Goal: Information Seeking & Learning: Find specific fact

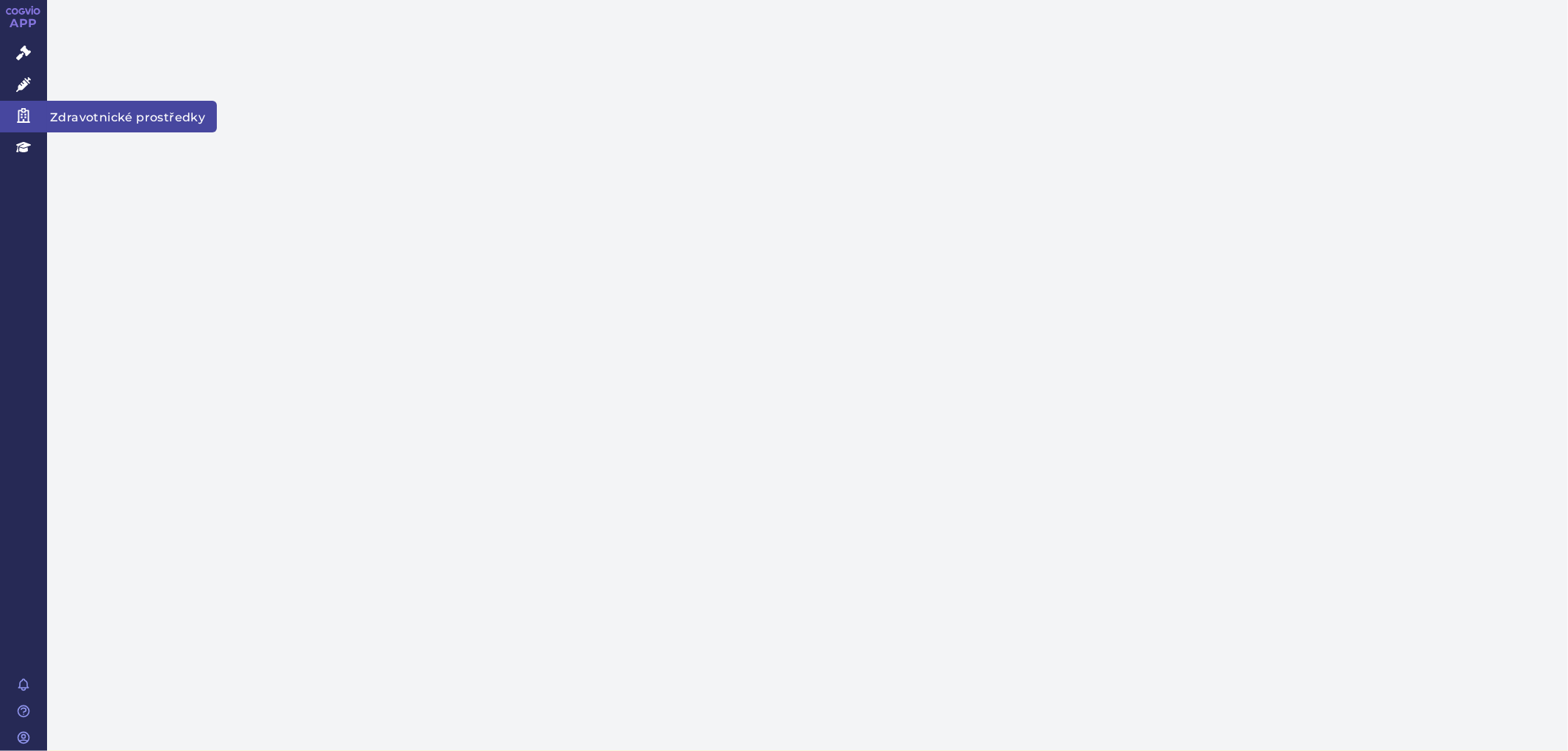
click at [27, 106] on link "Zdravotnické prostředky" at bounding box center [23, 116] width 47 height 31
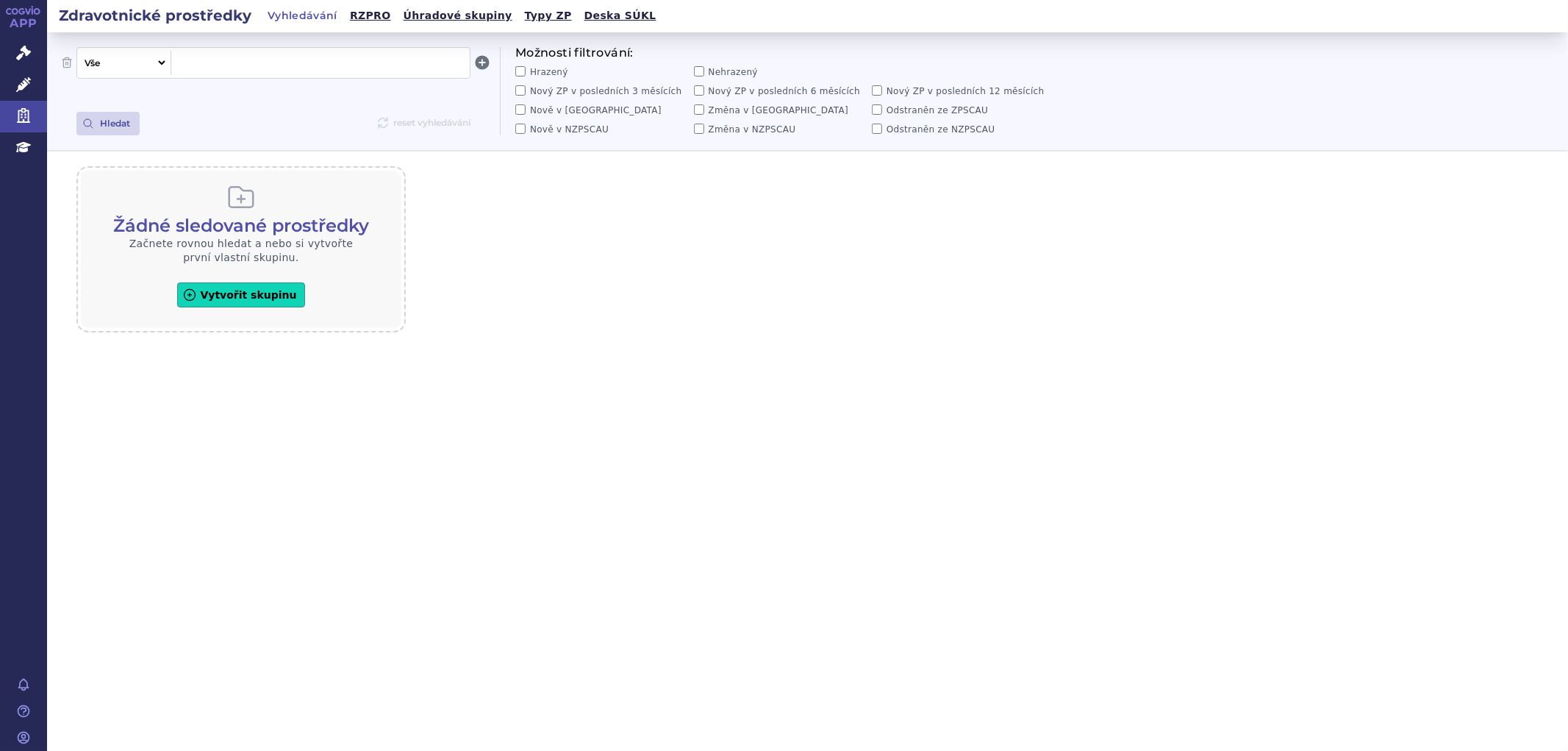
click at [258, 72] on div at bounding box center [320, 63] width 299 height 24
click at [255, 56] on span at bounding box center [320, 63] width 287 height 19
paste span
click at [132, 119] on button "Hledat" at bounding box center [108, 123] width 63 height 23
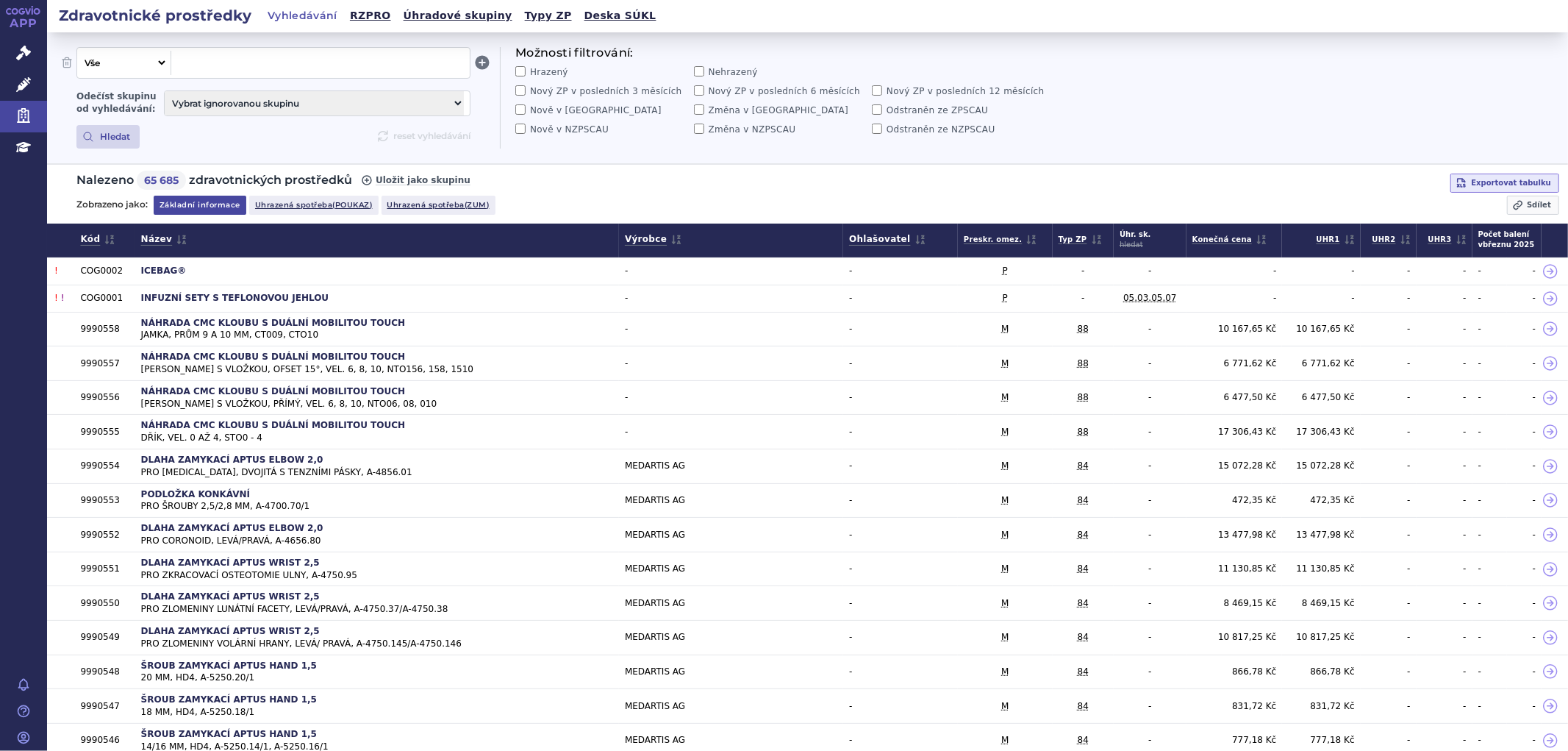
click at [133, 64] on select "Vše Název/Kód ZP Výrobce Ohlašovatel Typ ZP Úhradová skupina Kategorie ZUM Spis…" at bounding box center [122, 63] width 91 height 24
click at [236, 58] on span at bounding box center [320, 63] width 287 height 19
click at [266, 61] on span at bounding box center [320, 63] width 287 height 19
paste span
click at [113, 133] on button "Hledat" at bounding box center [108, 136] width 63 height 23
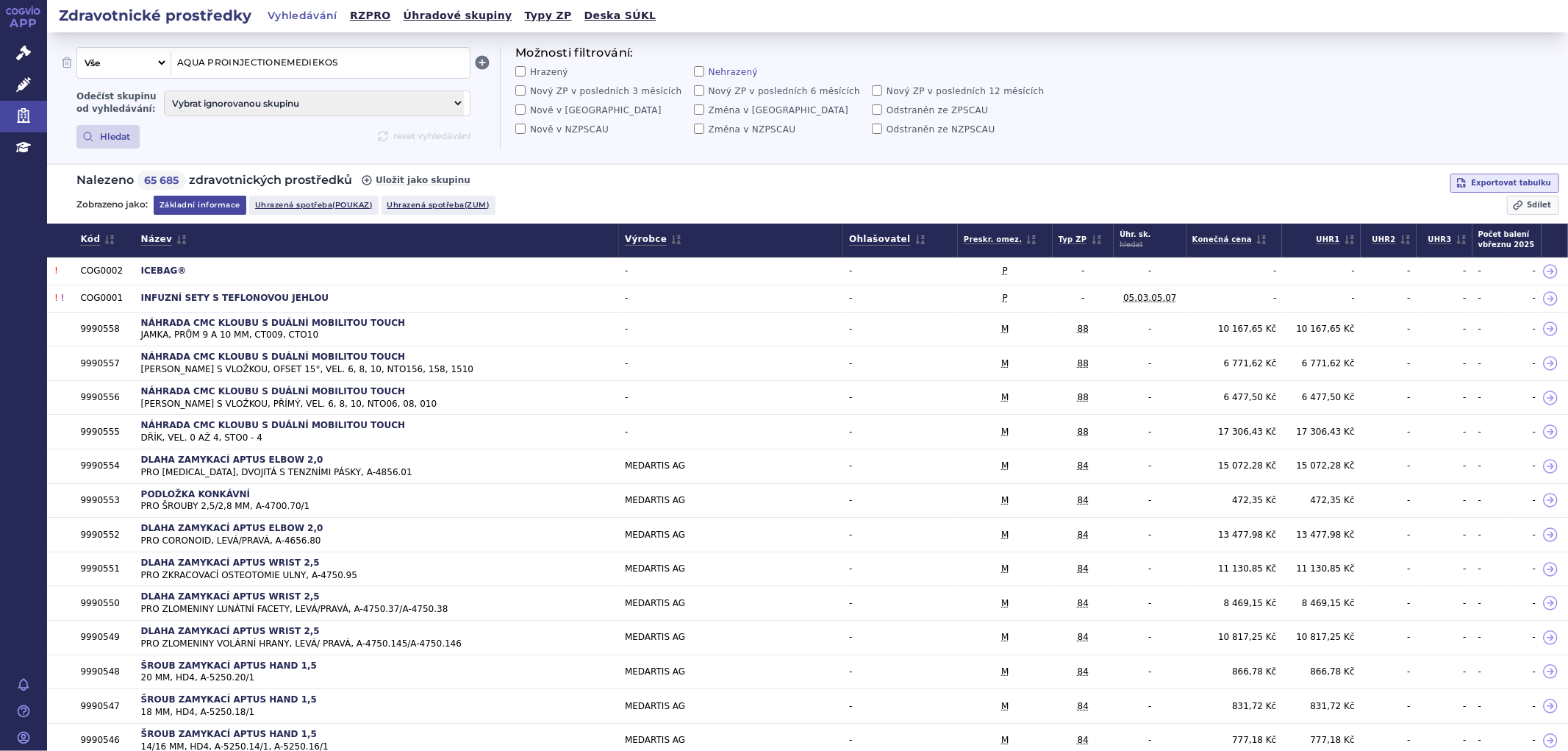
click at [714, 70] on label "Nehrazený" at bounding box center [780, 72] width 173 height 12
click at [704, 70] on input "Nehrazený" at bounding box center [699, 71] width 10 height 10
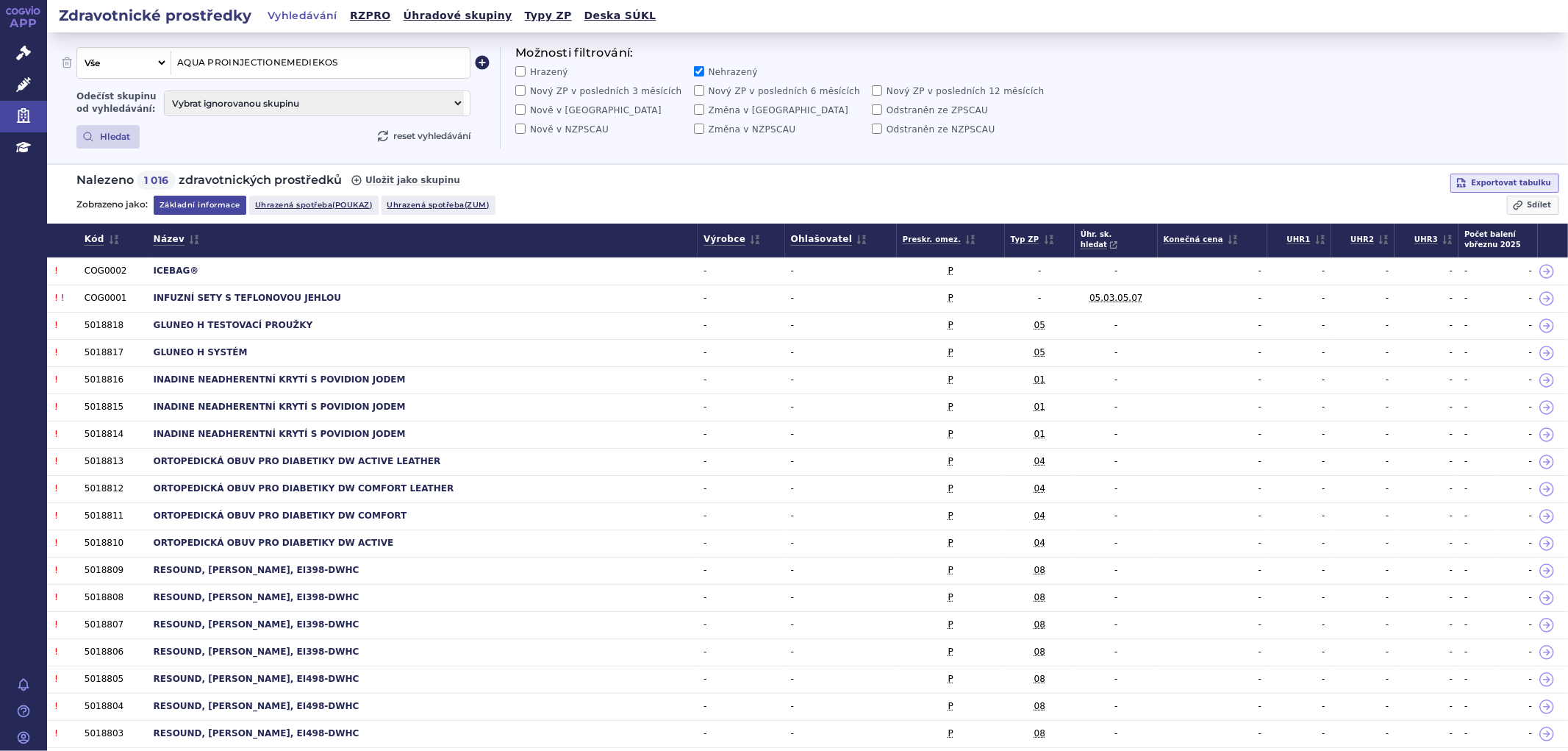
click at [481, 67] on icon at bounding box center [482, 62] width 14 height 14
select select "filter-name-code"
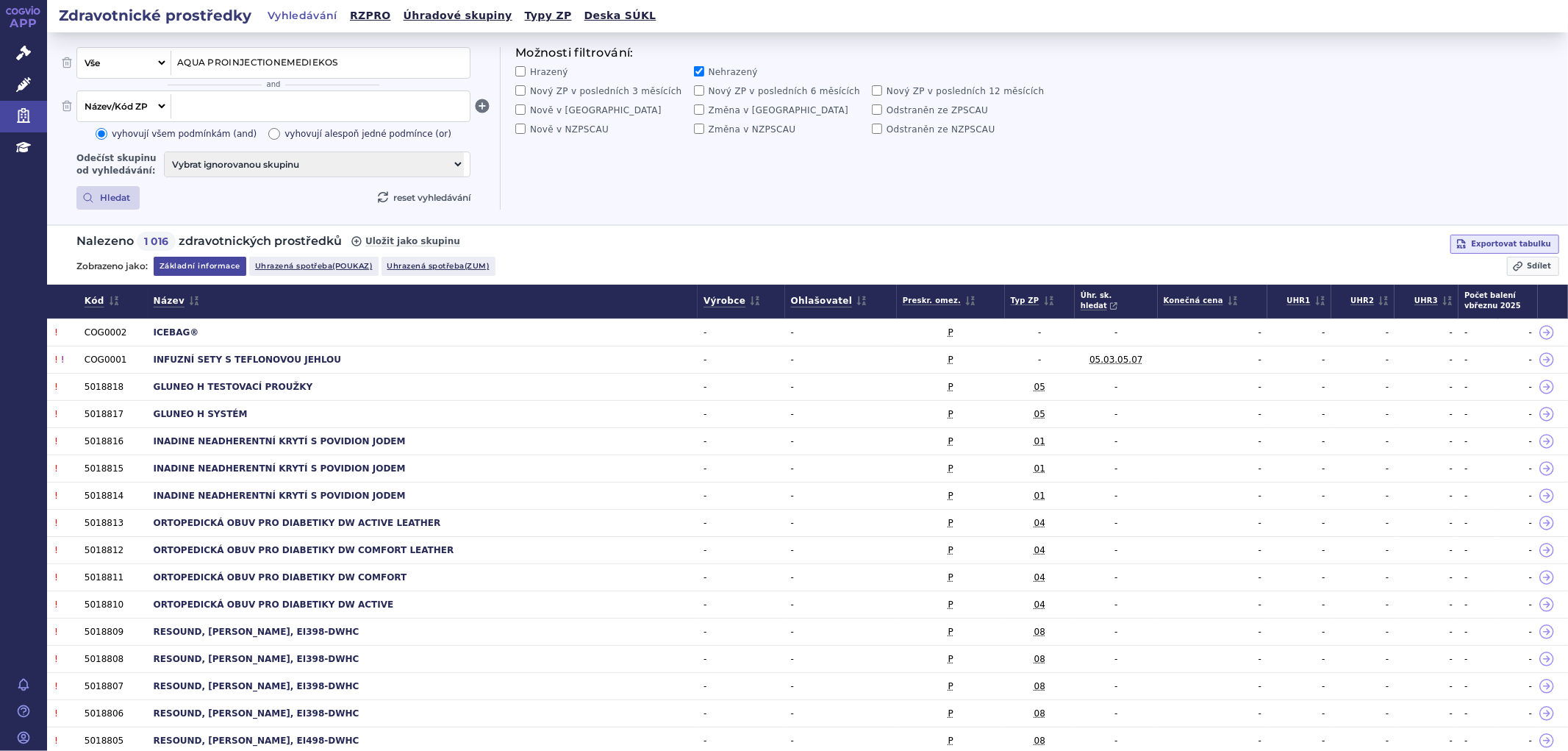
click at [316, 112] on span at bounding box center [320, 106] width 287 height 19
click at [189, 100] on span at bounding box center [320, 106] width 287 height 19
paste span
click at [121, 195] on button "Hledat" at bounding box center [108, 198] width 63 height 23
drag, startPoint x: 240, startPoint y: 100, endPoint x: 166, endPoint y: 105, distance: 74.2
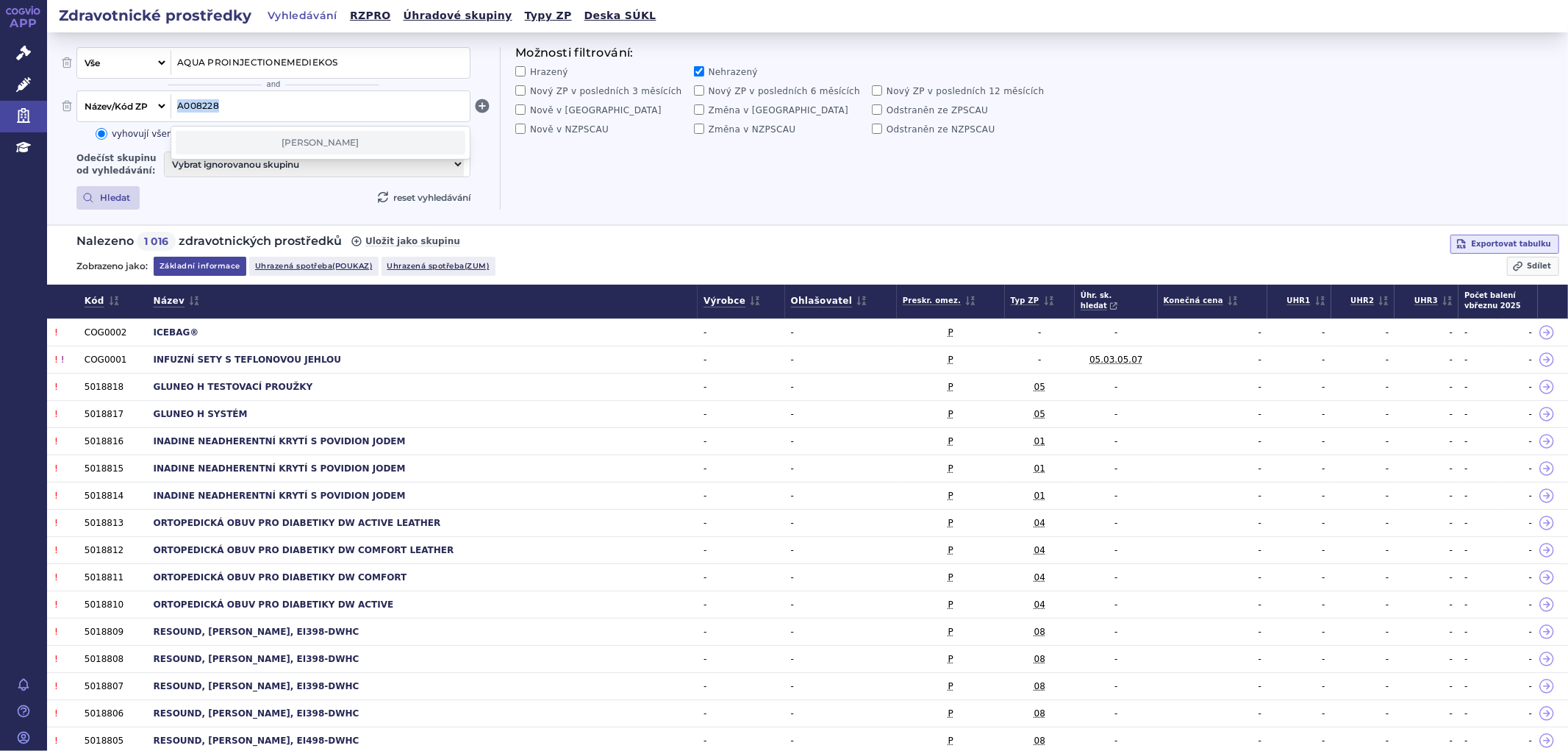
click at [166, 105] on div "Vše Název/Kód ZP Výrobce Ohlašovatel Typ ZP Úhradová skupina Kategorie ZUM Spis…" at bounding box center [273, 106] width 394 height 31
click at [23, 55] on icon at bounding box center [24, 53] width 15 height 15
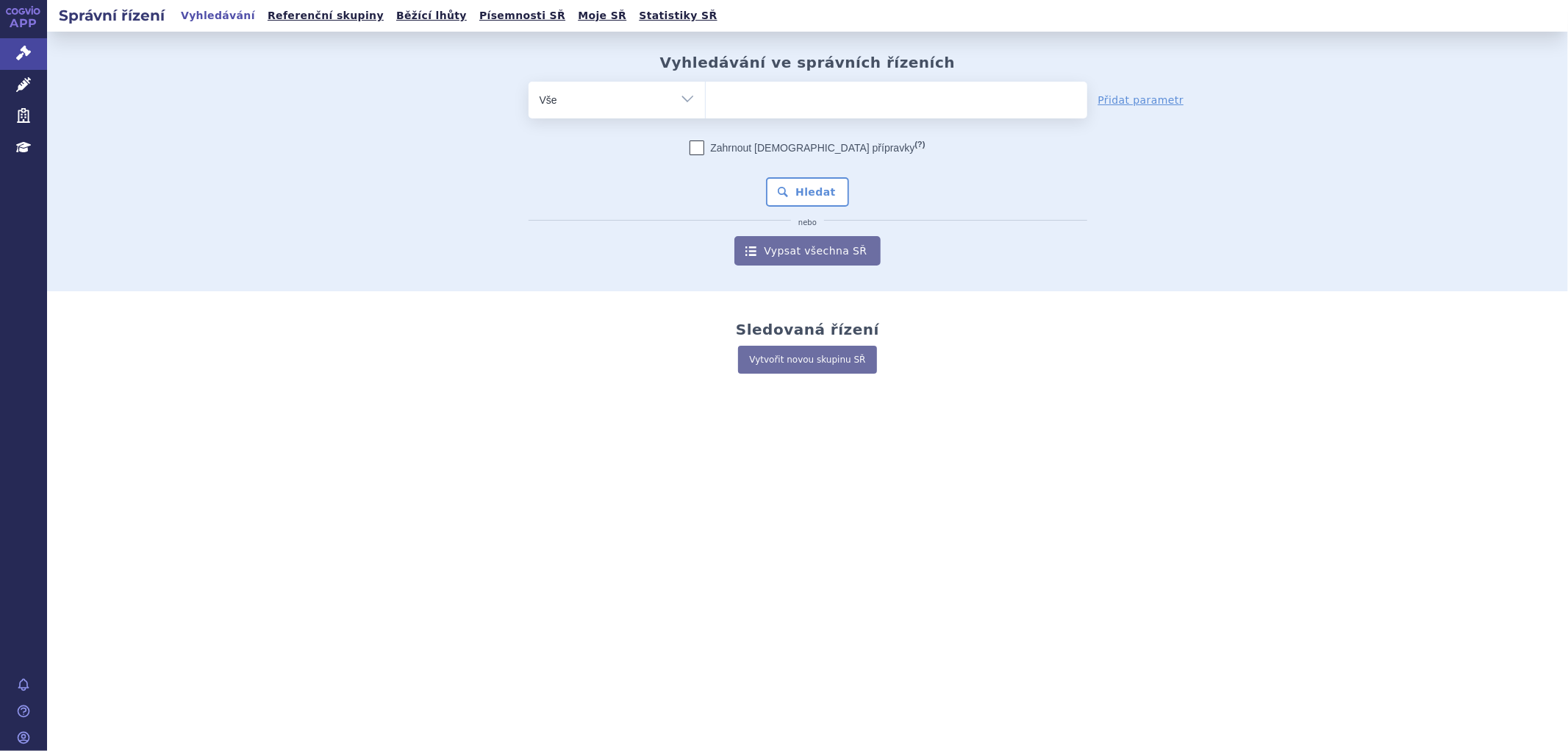
click at [772, 107] on ul at bounding box center [897, 97] width 382 height 31
click at [706, 107] on select at bounding box center [705, 99] width 1 height 37
paste input "FYZIOLOGICKÝ ROZTOK"
type input "FYZIOLOGICKÝ ROZTOK"
select select "FYZIOLOGICKÝ ROZTOK"
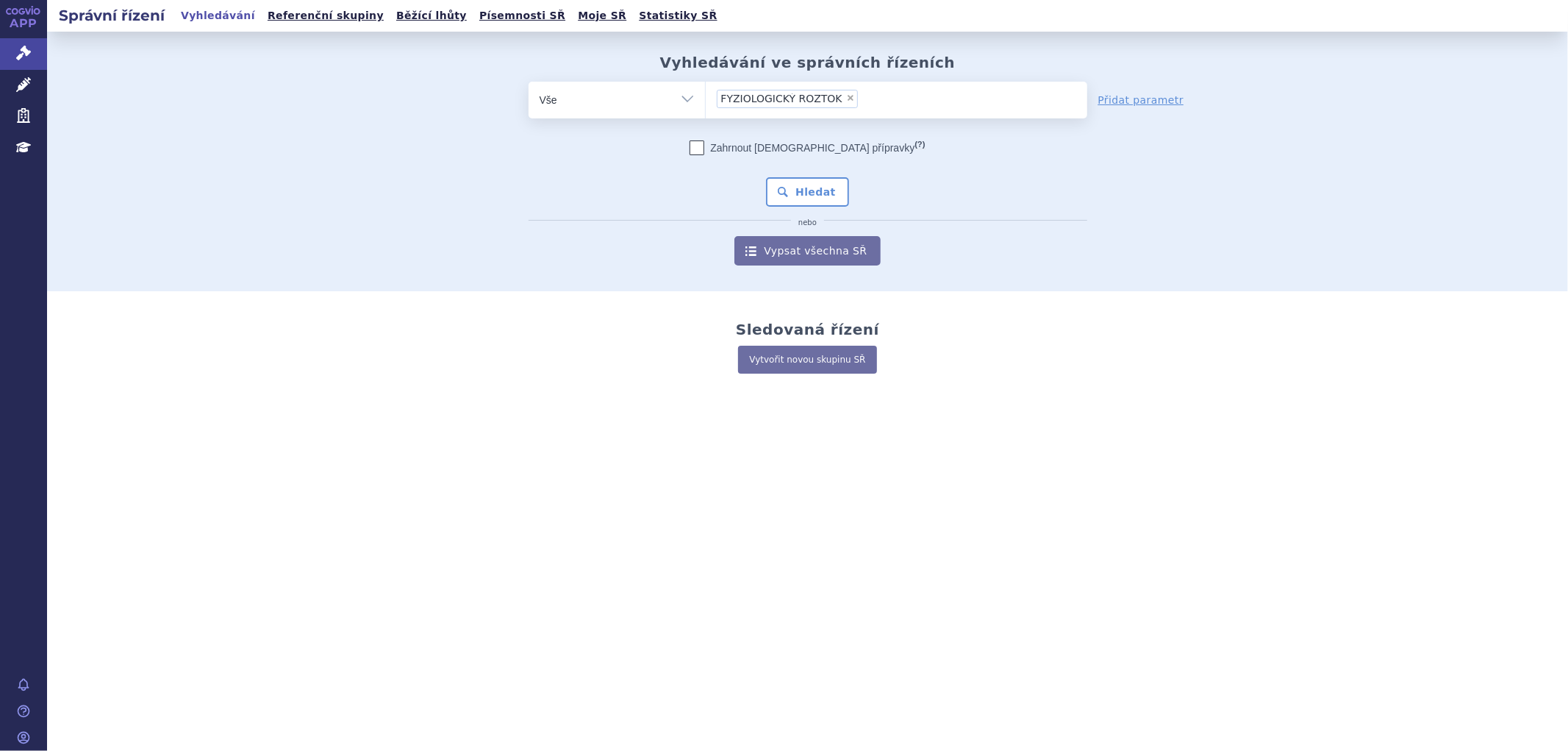
click at [529, 74] on div "Vyhledávání ve správních řízeních odstranit Vše Spisová značka ×" at bounding box center [808, 159] width 927 height 212
drag, startPoint x: 924, startPoint y: 107, endPoint x: 643, endPoint y: 99, distance: 281.1
click at [643, 99] on div "odstranit Vše Spisová značka Typ SŘ Přípravek/SUKL kód ×" at bounding box center [808, 100] width 558 height 37
click at [862, 101] on input "FYZIOLOGICKÝ ROZTOK × FYZIOLOGICKÝ ROZTOK" at bounding box center [866, 98] width 8 height 19
type input "FYZIOLOGICKÝ ROZTOK"
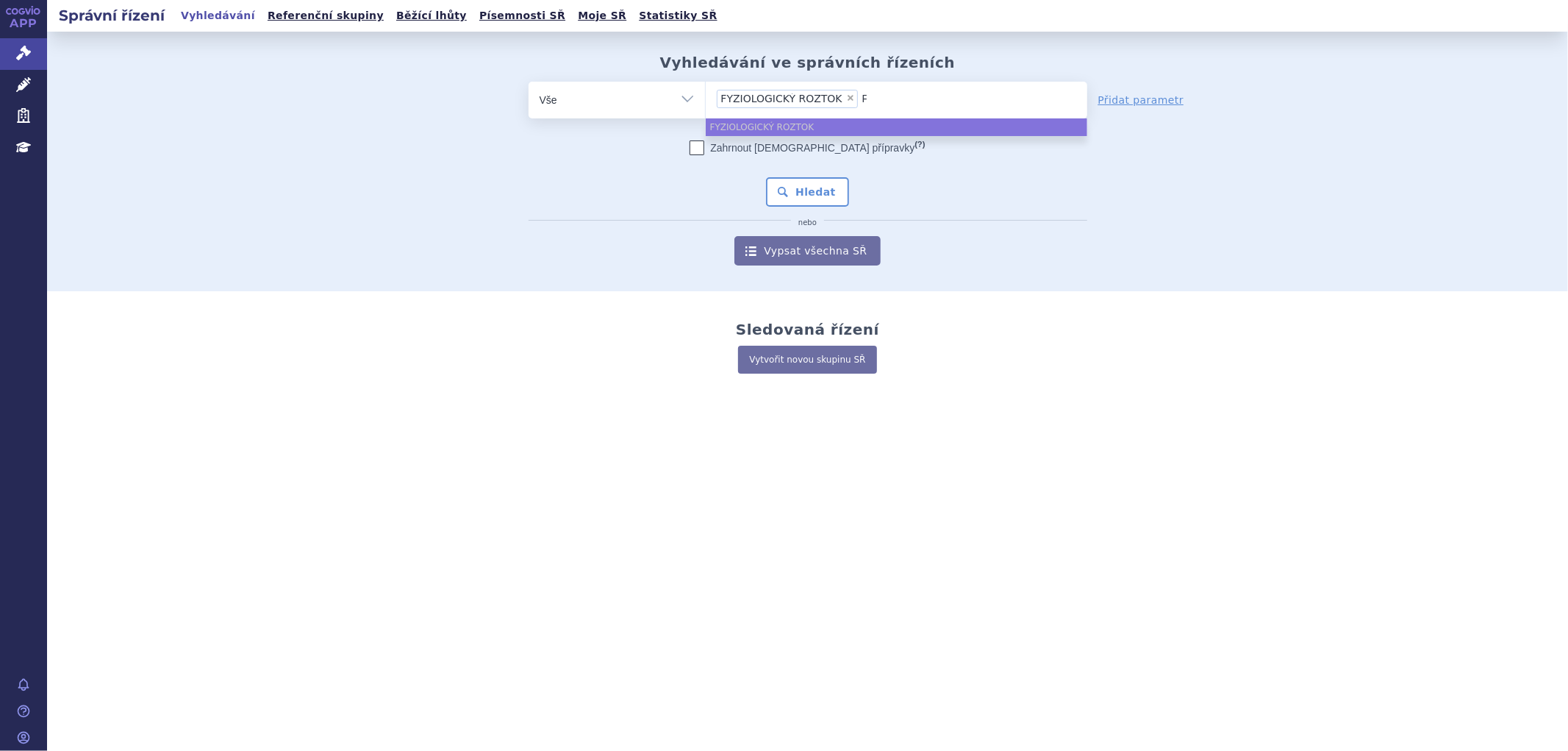
select select
type input "FYZIOLOGICKÝ RO"
type input "FYZIOLO"
type input "F"
click at [744, 86] on ul at bounding box center [897, 97] width 382 height 31
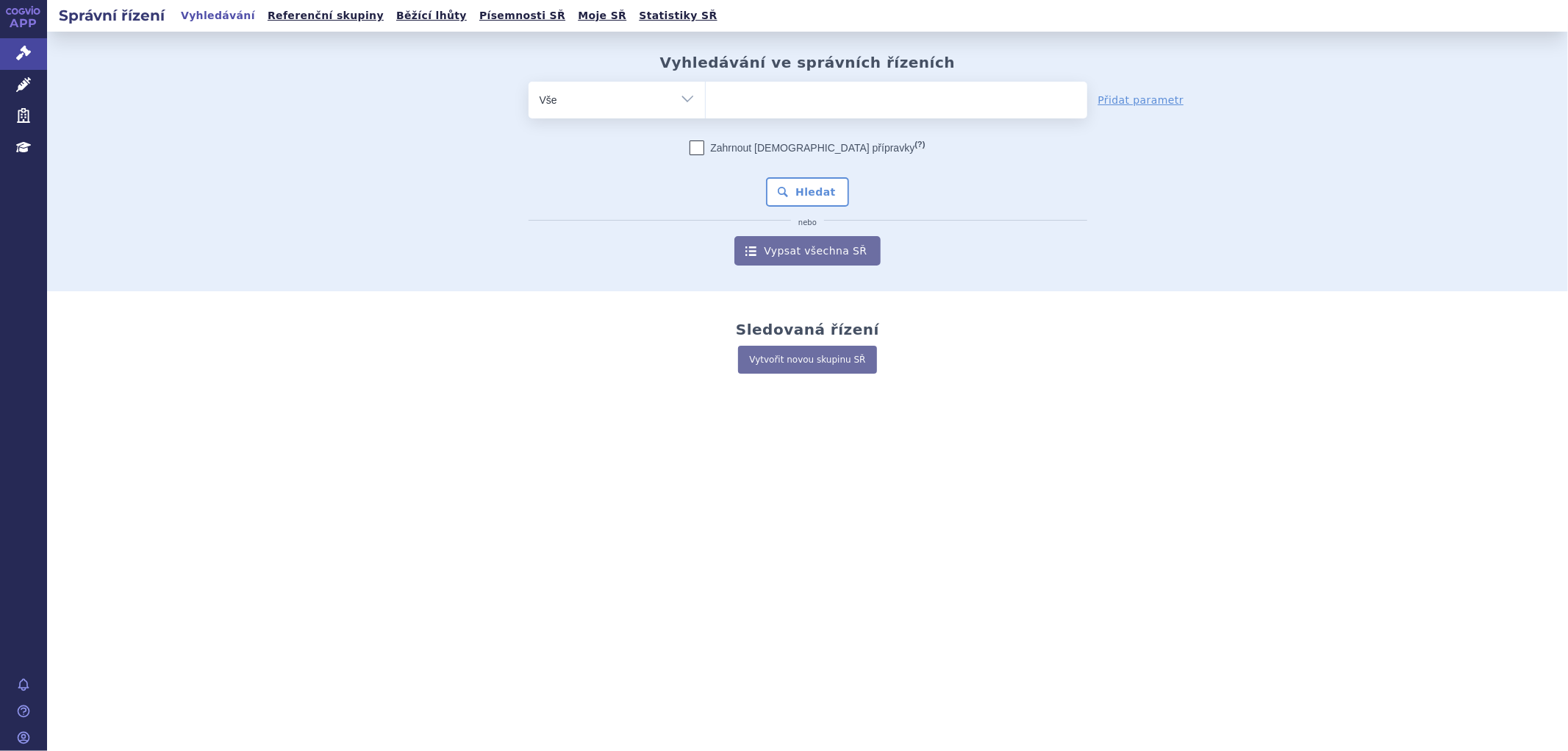
click at [706, 86] on select at bounding box center [705, 99] width 1 height 37
paste input "HETRONIFLY"
type input "HETRONIFLY"
select select "HETRONIFLY"
click at [802, 178] on button "Hledat" at bounding box center [807, 192] width 83 height 29
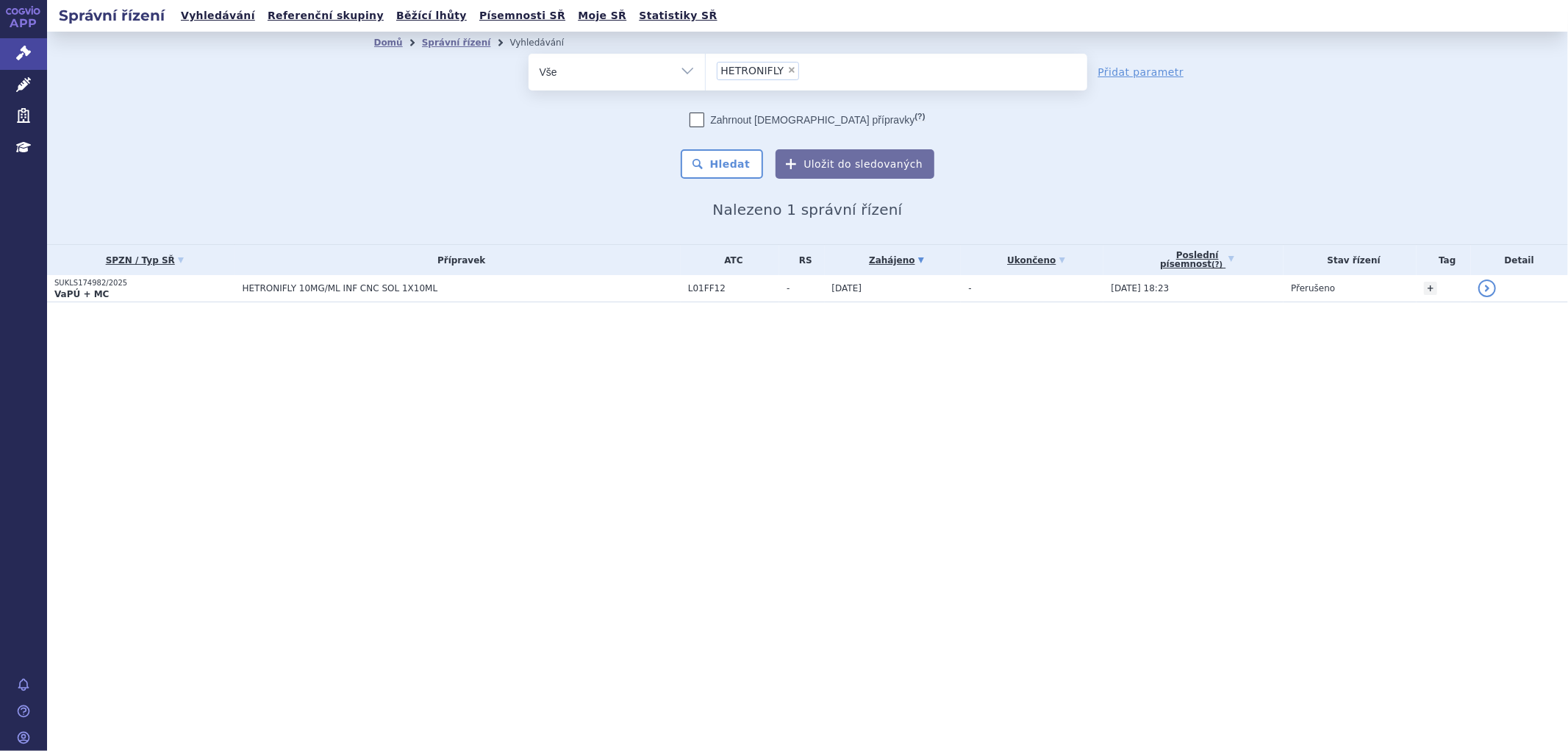
click at [472, 298] on td "HETRONIFLY 10MG/ML INF CNC SOL 1X10ML" at bounding box center [457, 288] width 445 height 27
click at [473, 278] on td "HETRONIFLY 10MG/ML INF CNC SOL 1X10ML" at bounding box center [457, 288] width 445 height 27
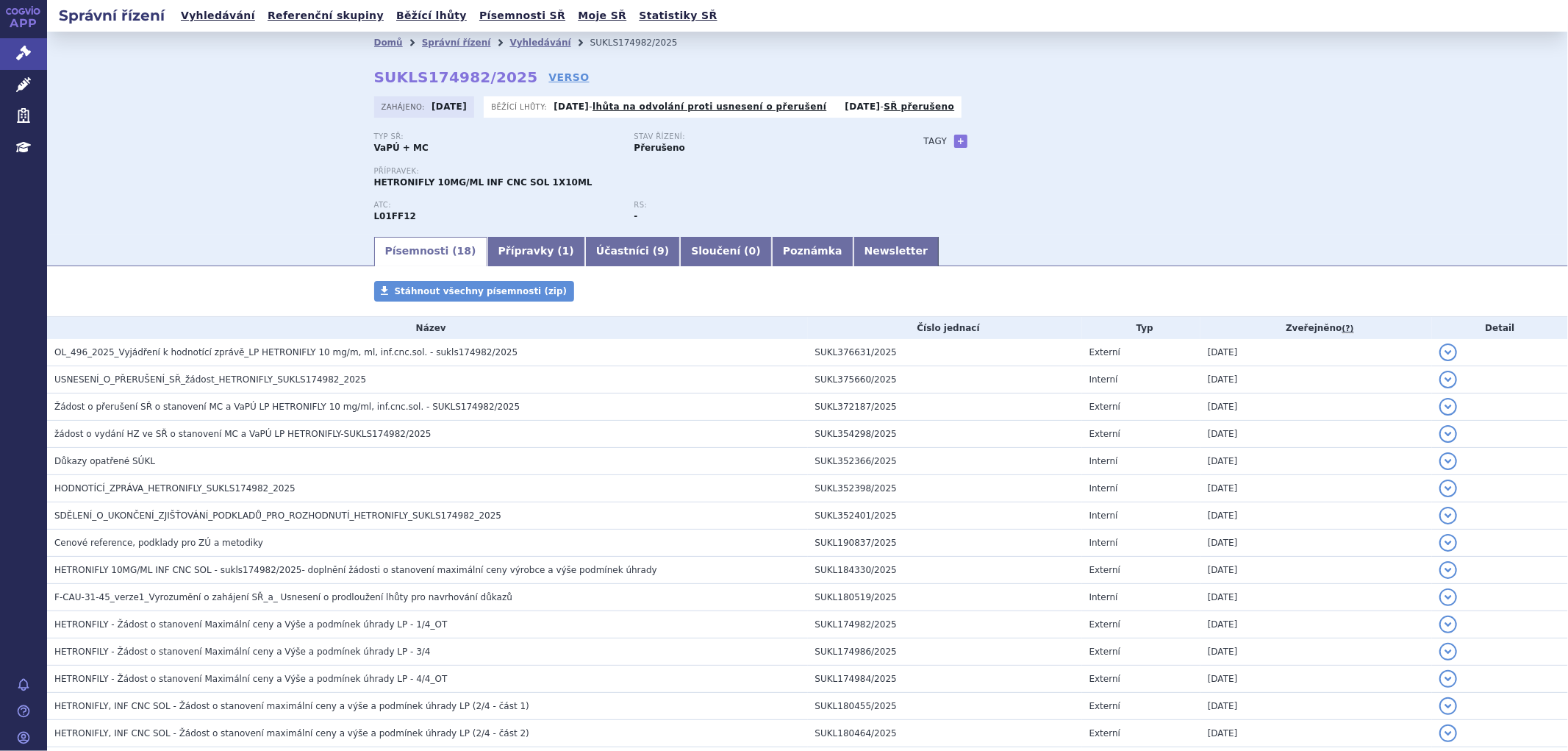
click at [513, 255] on link "Přípravky ( 1 )" at bounding box center [536, 251] width 98 height 29
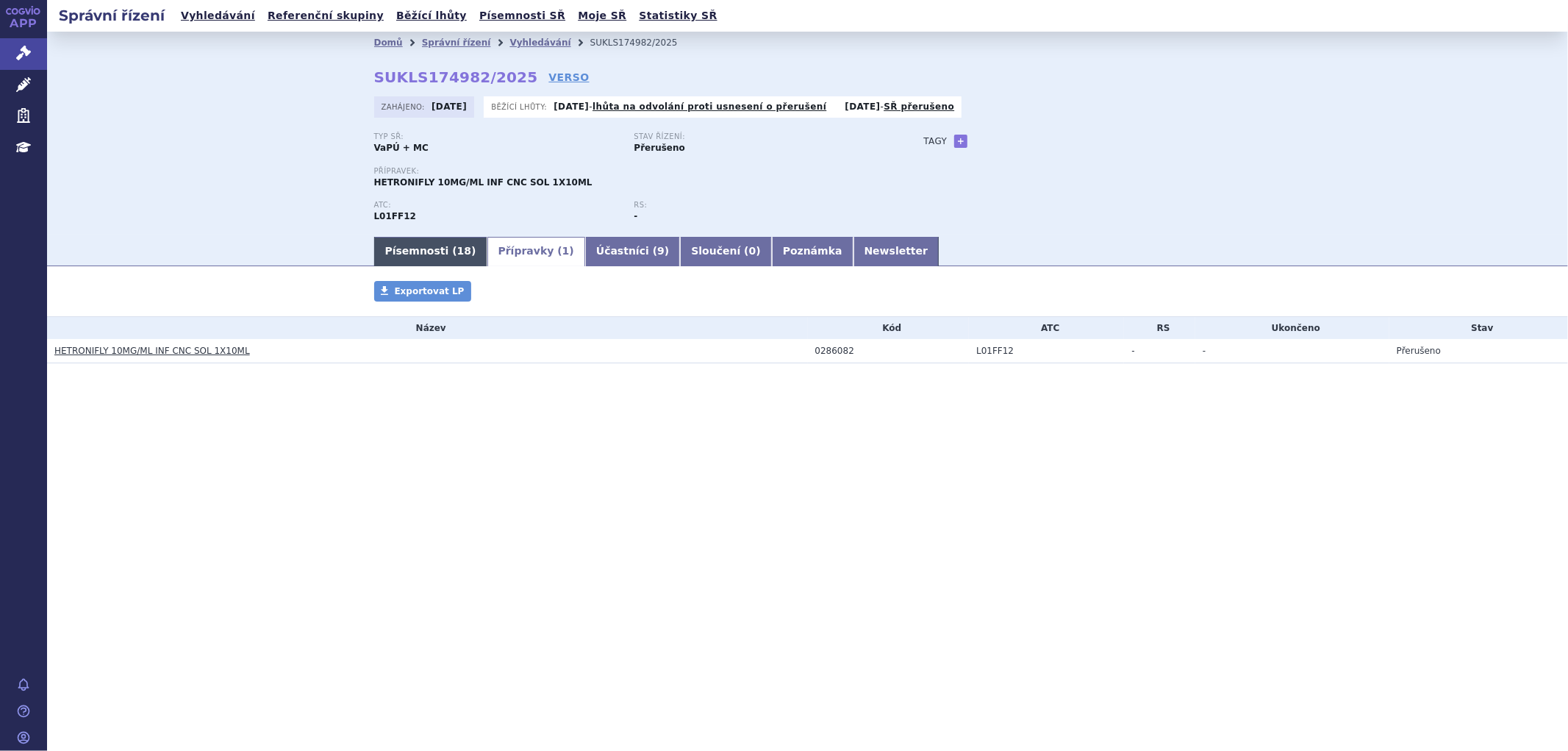
click at [442, 255] on link "Písemnosti ( 18 )" at bounding box center [430, 251] width 113 height 29
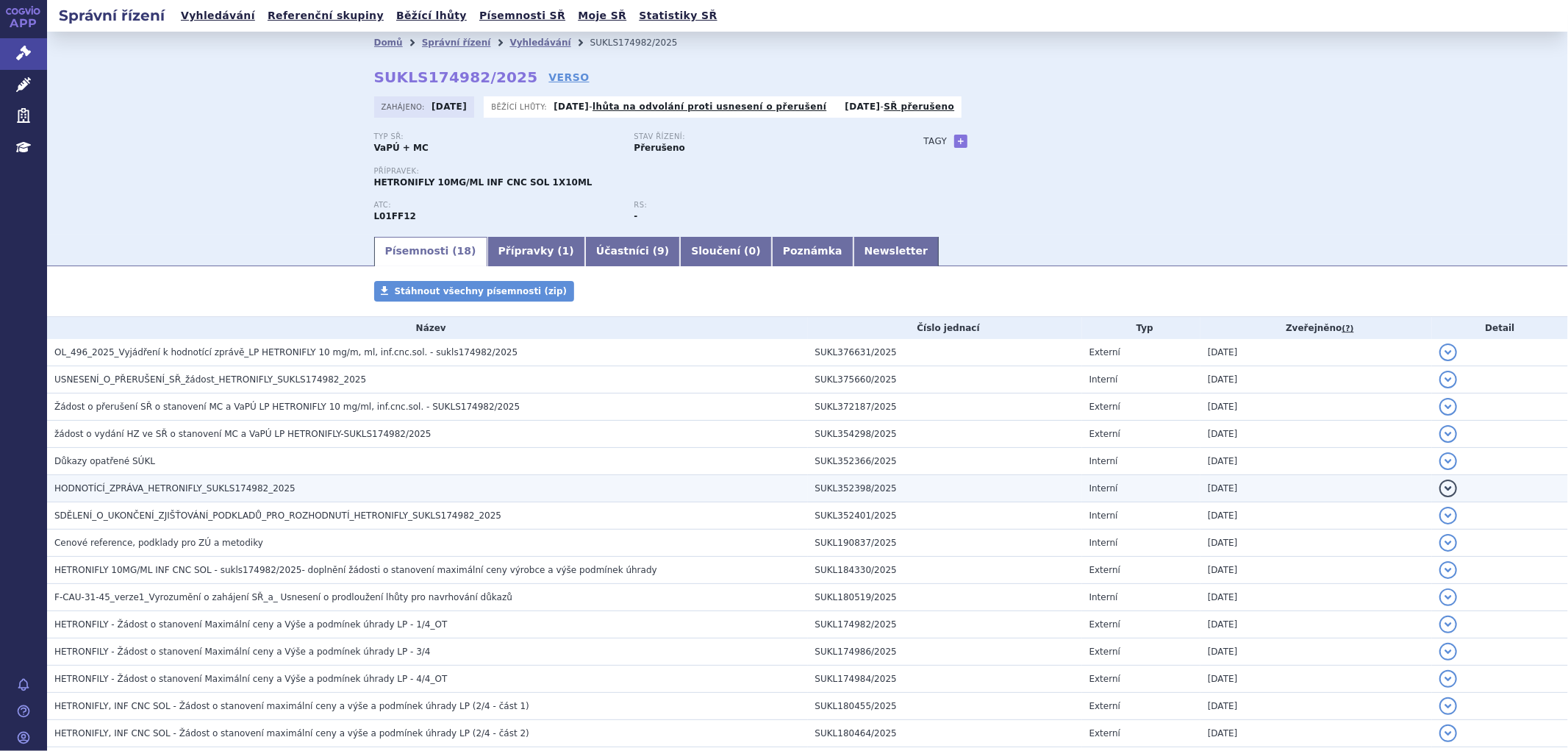
click at [138, 490] on span "HODNOTÍCÍ_ZPRÁVA_HETRONIFLY_SUKLS174982_2025" at bounding box center [175, 488] width 241 height 10
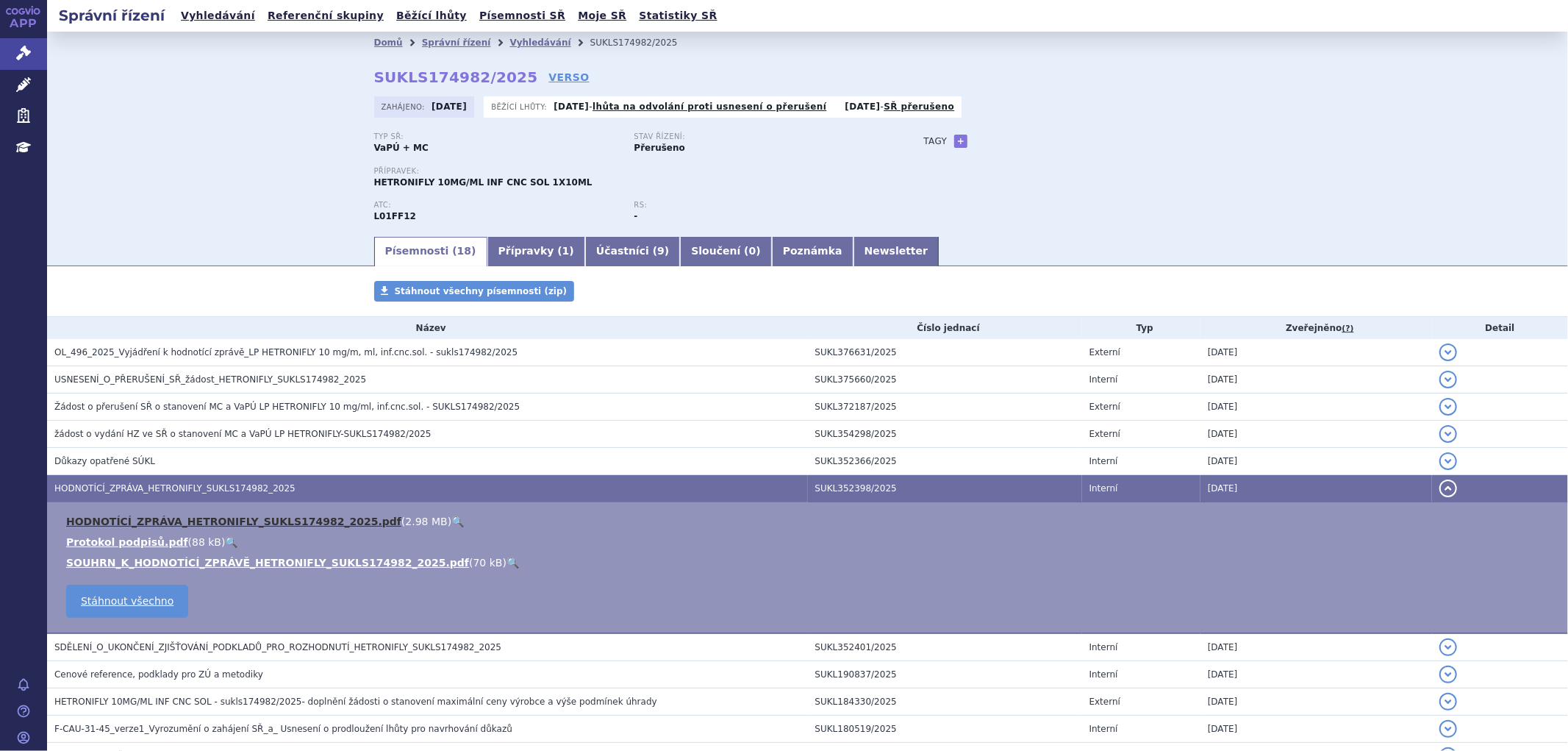
click at [144, 520] on link "HODNOTÍCÍ_ZPRÁVA_HETRONIFLY_SUKLS174982_2025.pdf" at bounding box center [234, 522] width 335 height 12
